Goal: Transaction & Acquisition: Purchase product/service

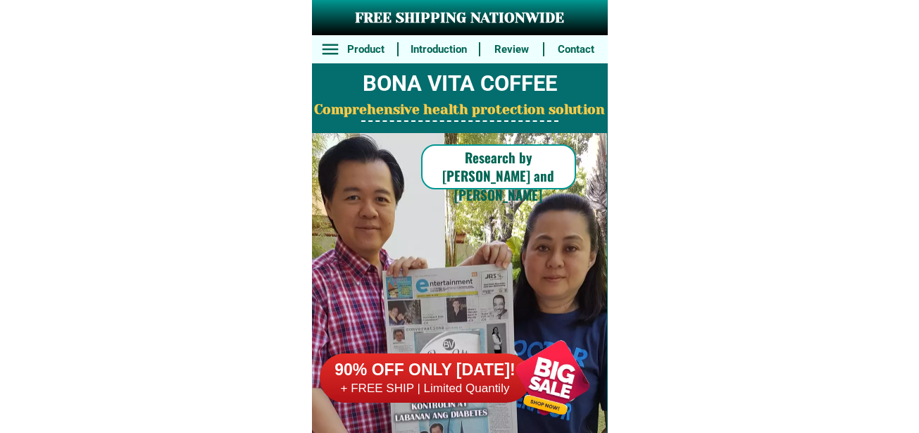
click at [516, 377] on div at bounding box center [552, 378] width 111 height 111
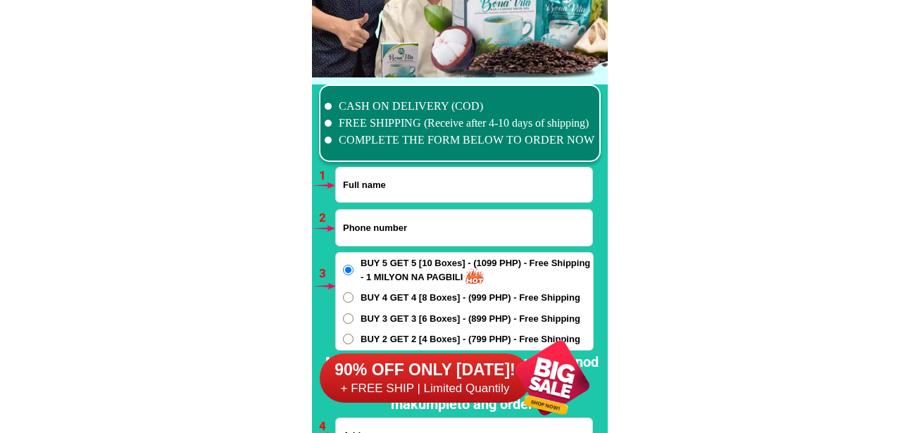
scroll to position [10361, 0]
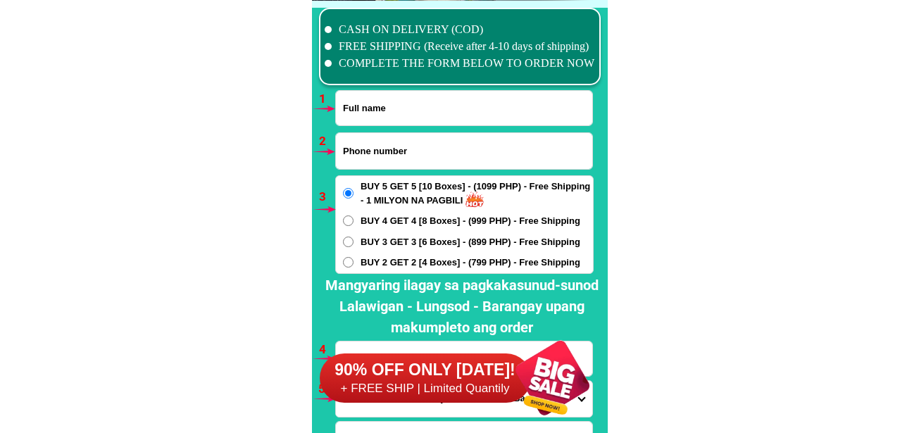
click at [390, 157] on input "Input phone_number" at bounding box center [464, 151] width 256 height 36
paste input "[PERSON_NAME]"
type input "[PERSON_NAME]"
click at [418, 112] on input "Input full_name" at bounding box center [464, 108] width 256 height 35
paste input "[PERSON_NAME]"
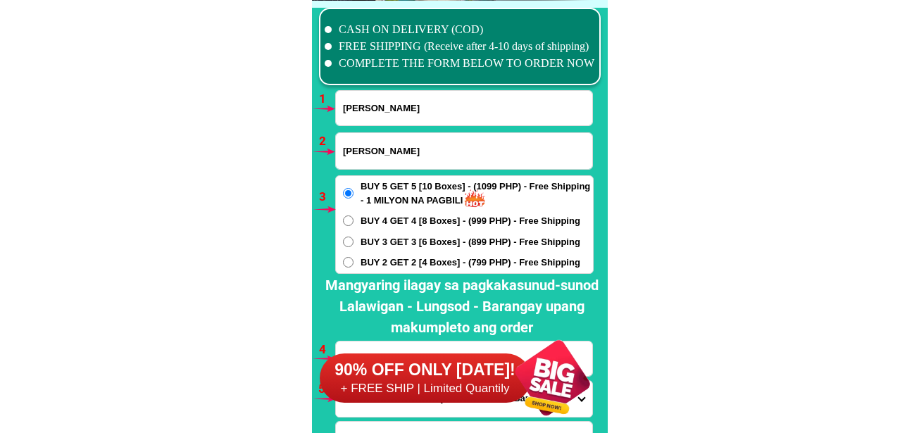
type input "[PERSON_NAME]"
click at [383, 155] on input "[PERSON_NAME]" at bounding box center [464, 151] width 256 height 36
drag, startPoint x: 454, startPoint y: 151, endPoint x: 256, endPoint y: 163, distance: 198.3
paste input "091610295996"
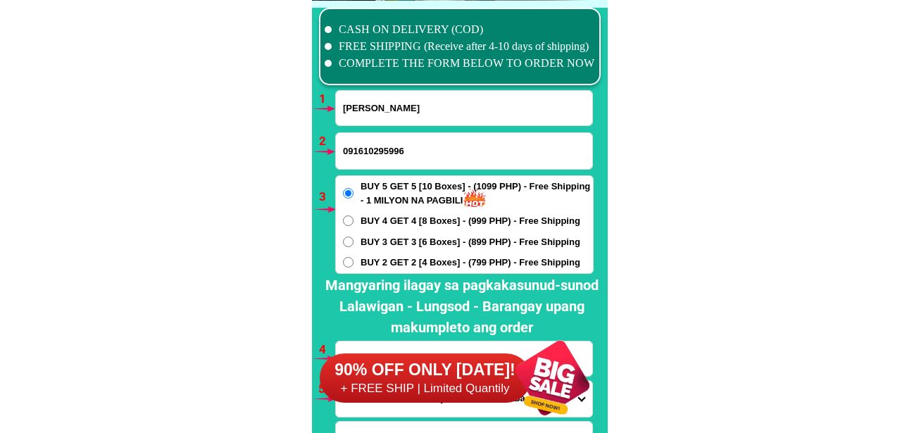
type input "091610295996"
click at [393, 222] on span "BUY 4 GET 4 [8 Boxes] - (999 PHP) - Free Shipping" at bounding box center [471, 221] width 220 height 14
click at [354, 222] on input "BUY 4 GET 4 [8 Boxes] - (999 PHP) - Free Shipping" at bounding box center [348, 221] width 11 height 11
radio input "true"
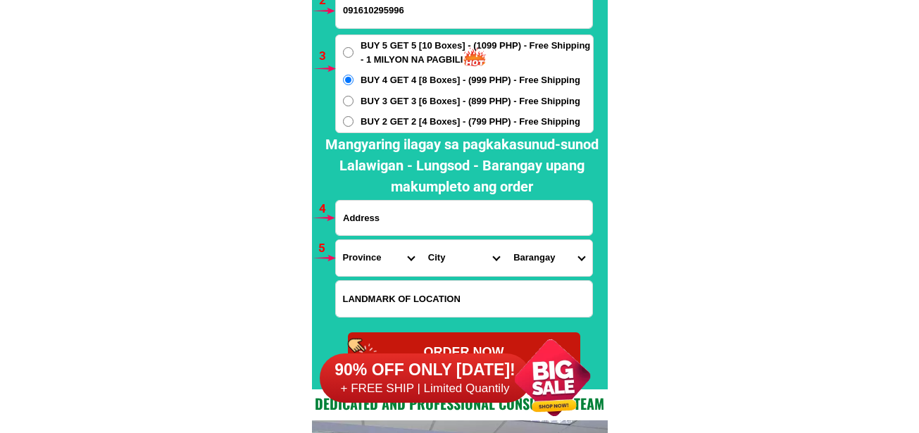
click at [405, 221] on input "Input address" at bounding box center [464, 218] width 256 height 35
paste input "Blk 11 lot 13 p4"
type input "Blk 11 lot 13 p4"
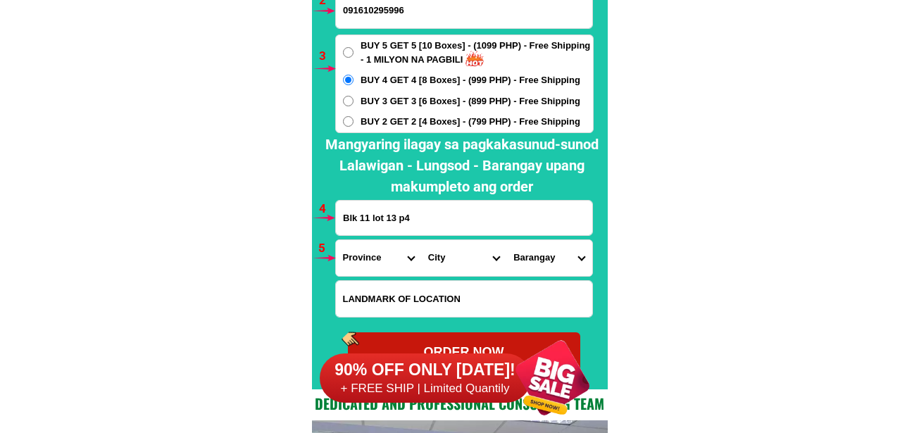
click at [359, 254] on select "Province [GEOGRAPHIC_DATA] [GEOGRAPHIC_DATA][PERSON_NAME][GEOGRAPHIC_DATA][GEOG…" at bounding box center [378, 258] width 85 height 36
select select "63_394"
click at [461, 212] on input "Blk 11 lot 13 p4" at bounding box center [464, 218] width 256 height 35
click at [471, 216] on input "Blk 11 lot 13 p4" at bounding box center [464, 218] width 256 height 35
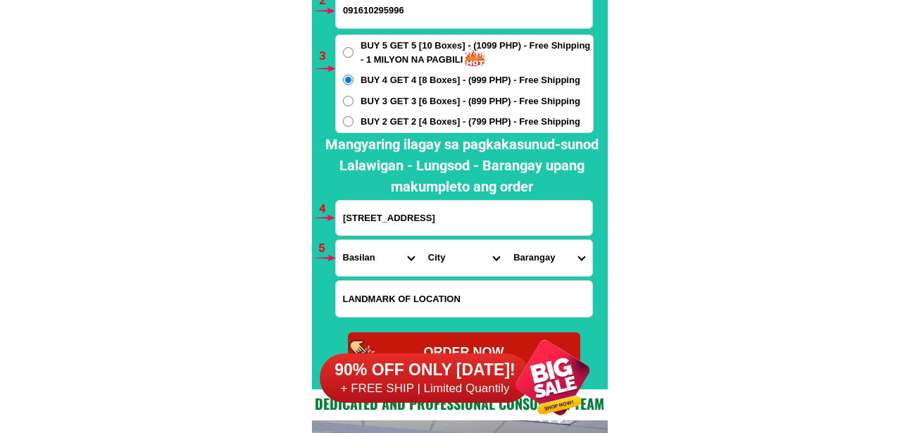
drag, startPoint x: 471, startPoint y: 216, endPoint x: 318, endPoint y: 216, distance: 152.9
click at [318, 216] on div "CASH ON DELIVERY (COD) FREE SHIPPING (Receive after 4-10 days of shipping) COMP…" at bounding box center [460, 125] width 296 height 530
type input "[STREET_ADDRESS]"
click at [366, 254] on select "Province [GEOGRAPHIC_DATA] [GEOGRAPHIC_DATA][PERSON_NAME][GEOGRAPHIC_DATA][GEOG…" at bounding box center [378, 258] width 85 height 36
select select "63_826"
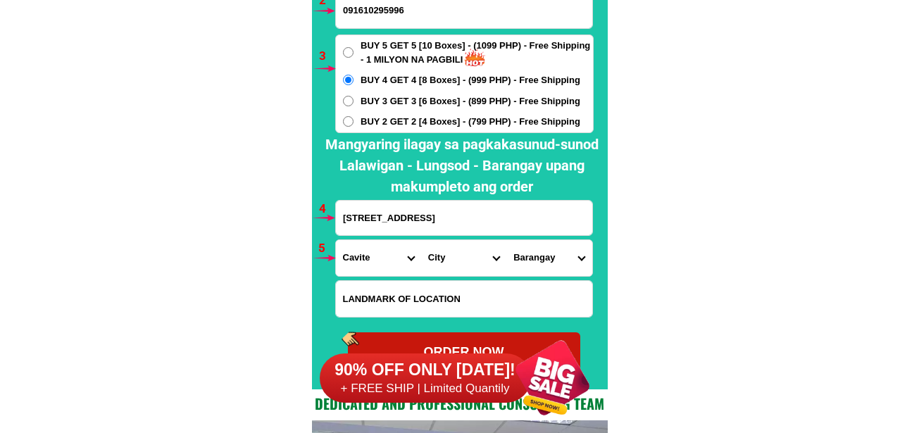
click at [336, 240] on select "Province [GEOGRAPHIC_DATA] [GEOGRAPHIC_DATA][PERSON_NAME][GEOGRAPHIC_DATA][GEOG…" at bounding box center [378, 258] width 85 height 36
drag, startPoint x: 453, startPoint y: 257, endPoint x: 456, endPoint y: 242, distance: 15.1
click at [453, 257] on select "City [PERSON_NAME] [PERSON_NAME] [GEOGRAPHIC_DATA]-city [GEOGRAPHIC_DATA]-[GEOG…" at bounding box center [463, 258] width 85 height 36
select select "63_8268103"
click at [421, 240] on select "City [PERSON_NAME] [PERSON_NAME] [GEOGRAPHIC_DATA]-city [GEOGRAPHIC_DATA]-[GEOG…" at bounding box center [463, 258] width 85 height 36
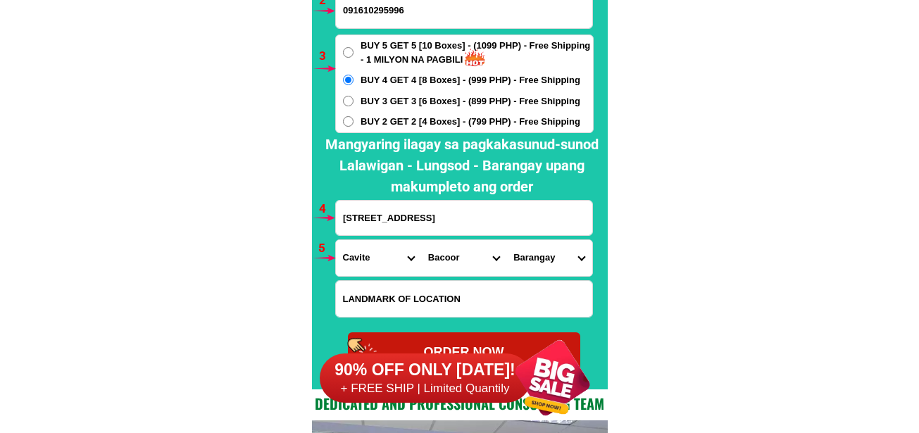
click at [527, 258] on select "Barangay [PERSON_NAME] [PERSON_NAME] Aniban iii Aniban iv Aniban v Banalo Bayan…" at bounding box center [549, 258] width 85 height 36
select select "63_82681039737"
click at [507, 240] on select "Barangay [PERSON_NAME] [PERSON_NAME] Aniban iii Aniban iv Aniban v Banalo Bayan…" at bounding box center [549, 258] width 85 height 36
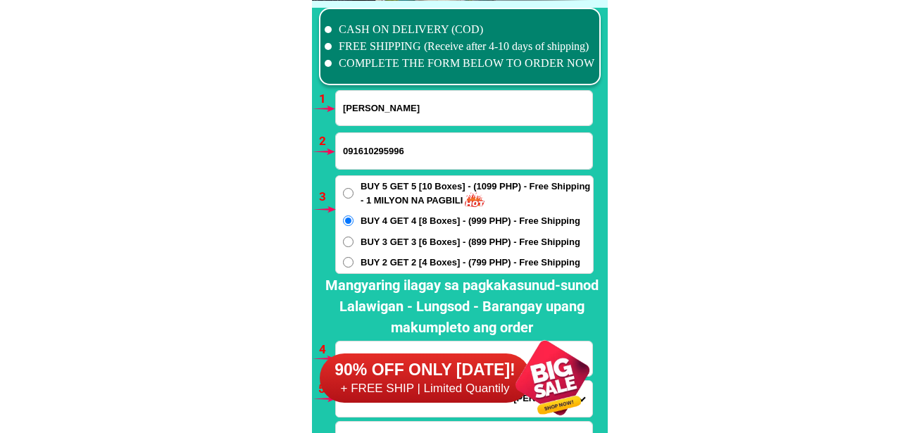
scroll to position [10643, 0]
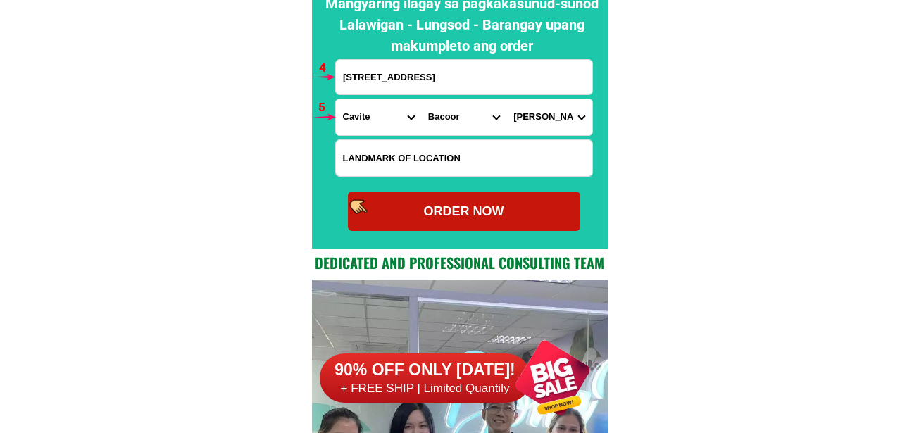
click at [540, 222] on div "ORDER NOW" at bounding box center [464, 211] width 232 height 39
radio input "true"
